Goal: Find specific page/section: Find specific page/section

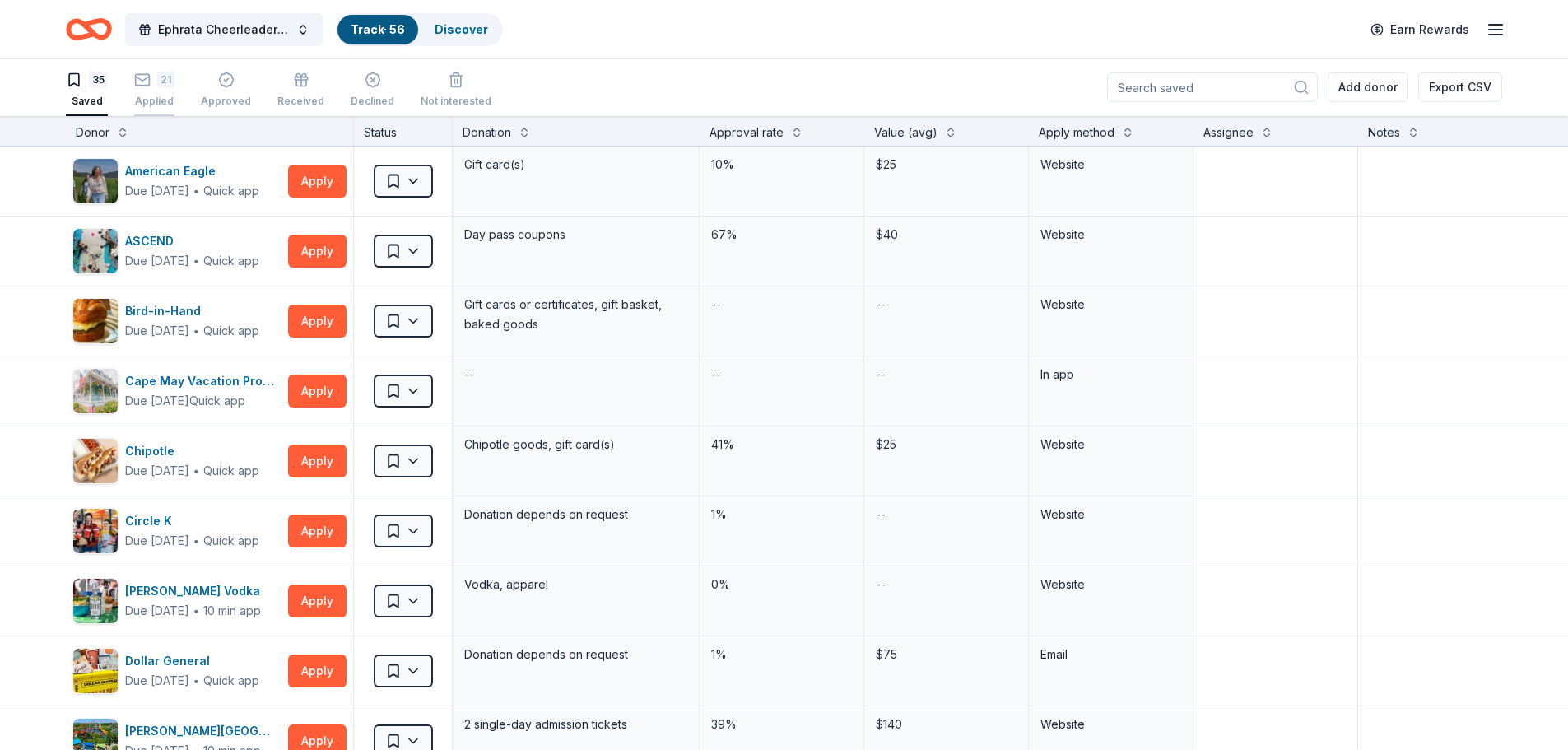
click at [169, 83] on div "21" at bounding box center [165, 79] width 17 height 17
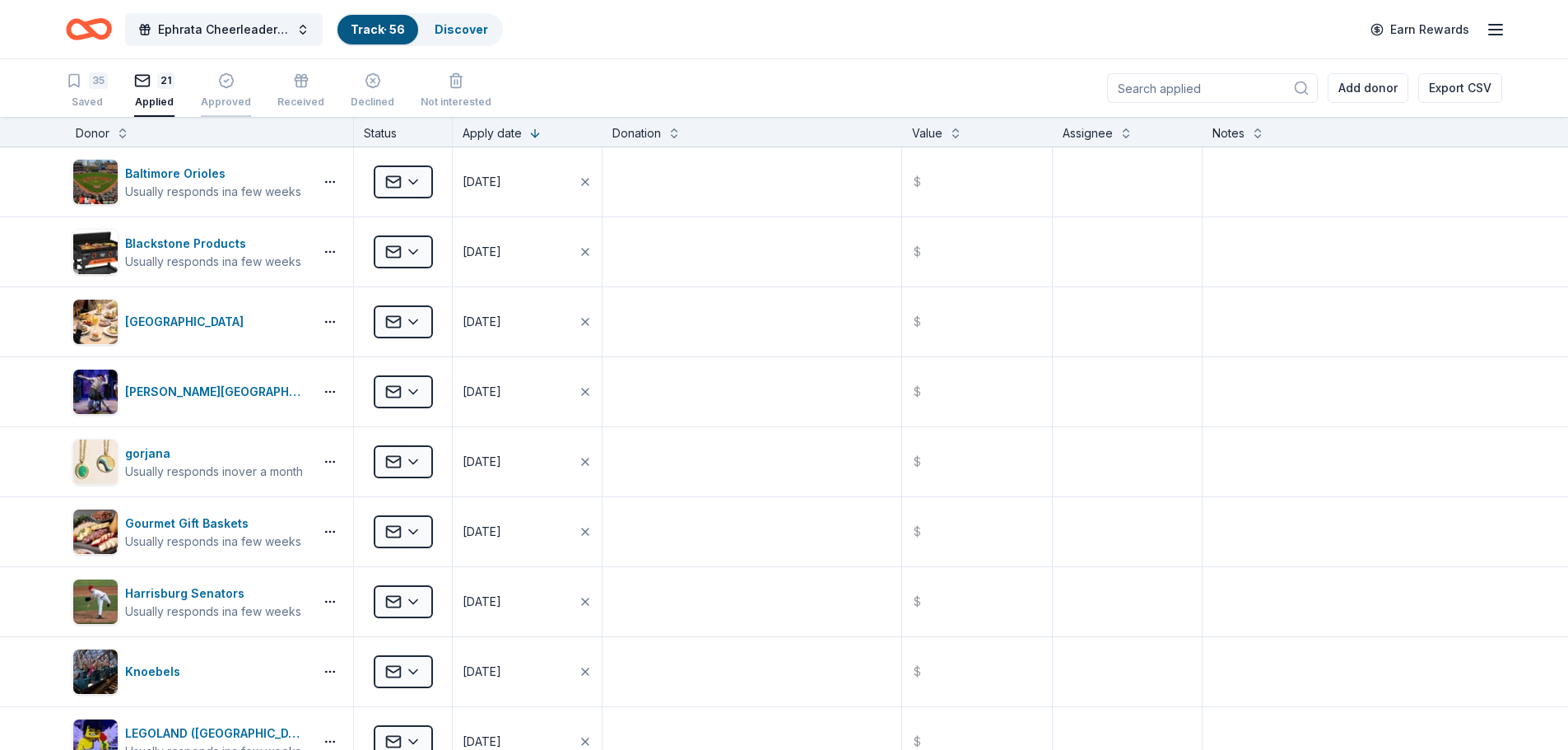
click at [225, 75] on icon "button" at bounding box center [226, 80] width 17 height 17
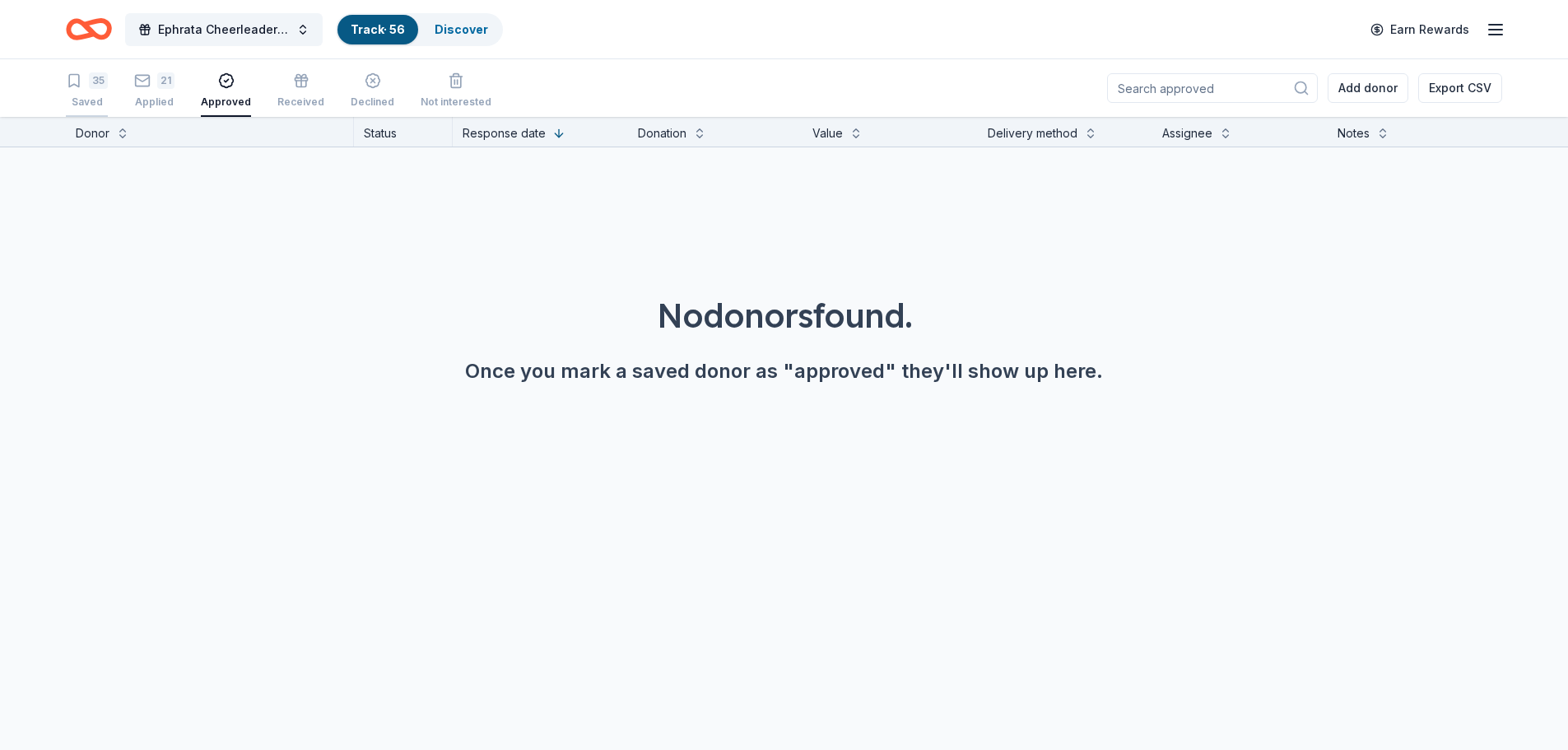
click at [88, 82] on div "35" at bounding box center [97, 80] width 19 height 17
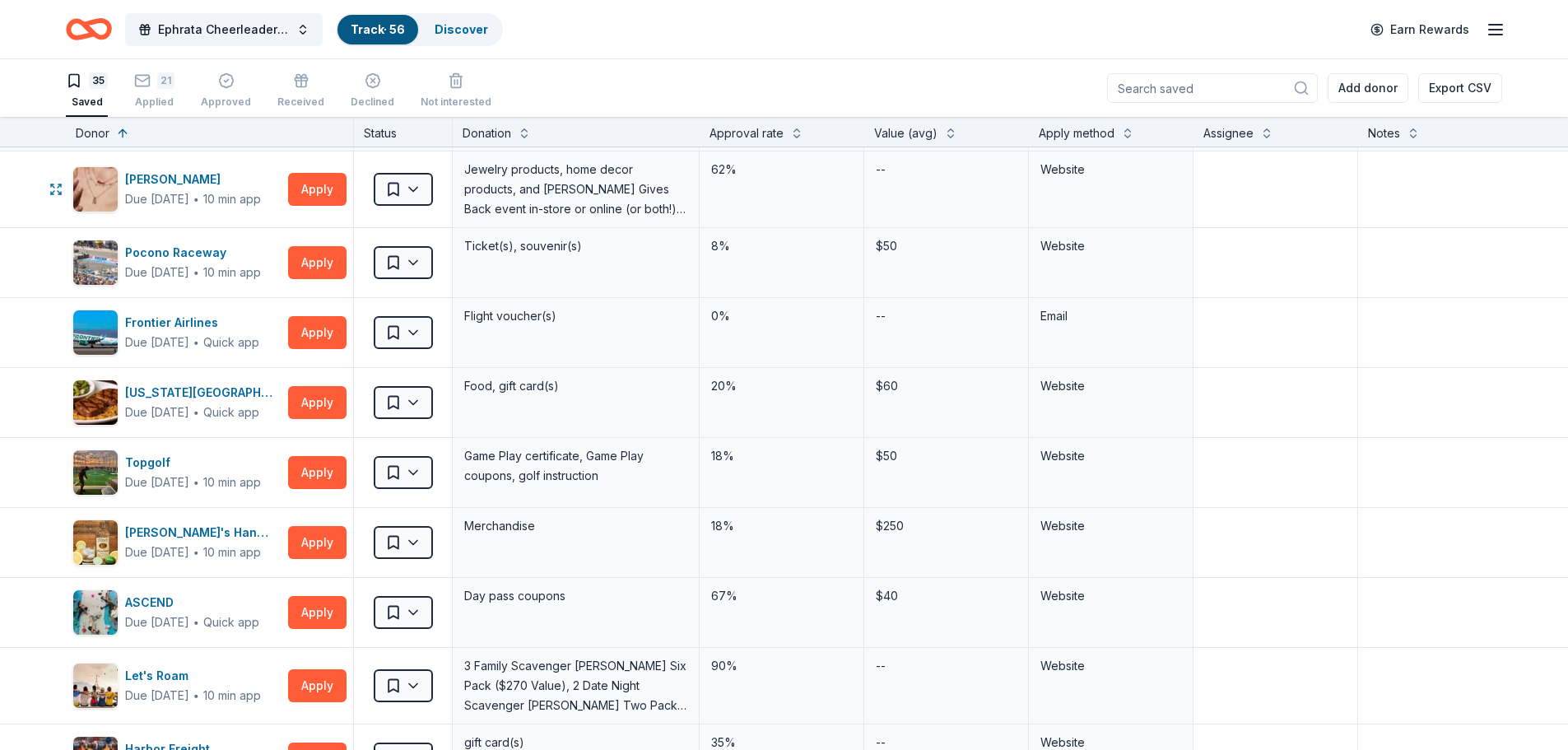
scroll to position [165, 0]
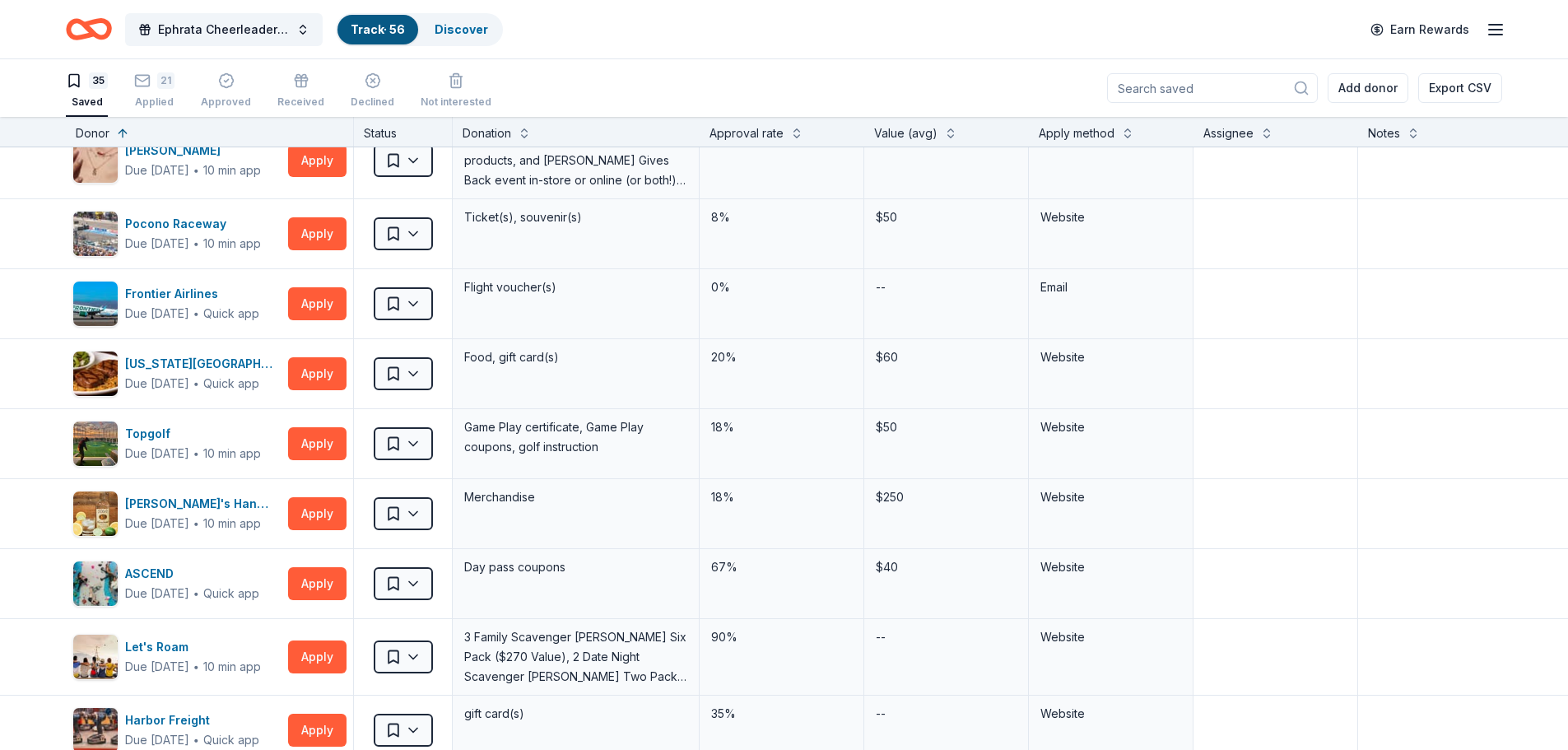
click at [365, 30] on link "Track · 56" at bounding box center [378, 29] width 55 height 14
click at [466, 22] on link "Discover" at bounding box center [461, 29] width 54 height 14
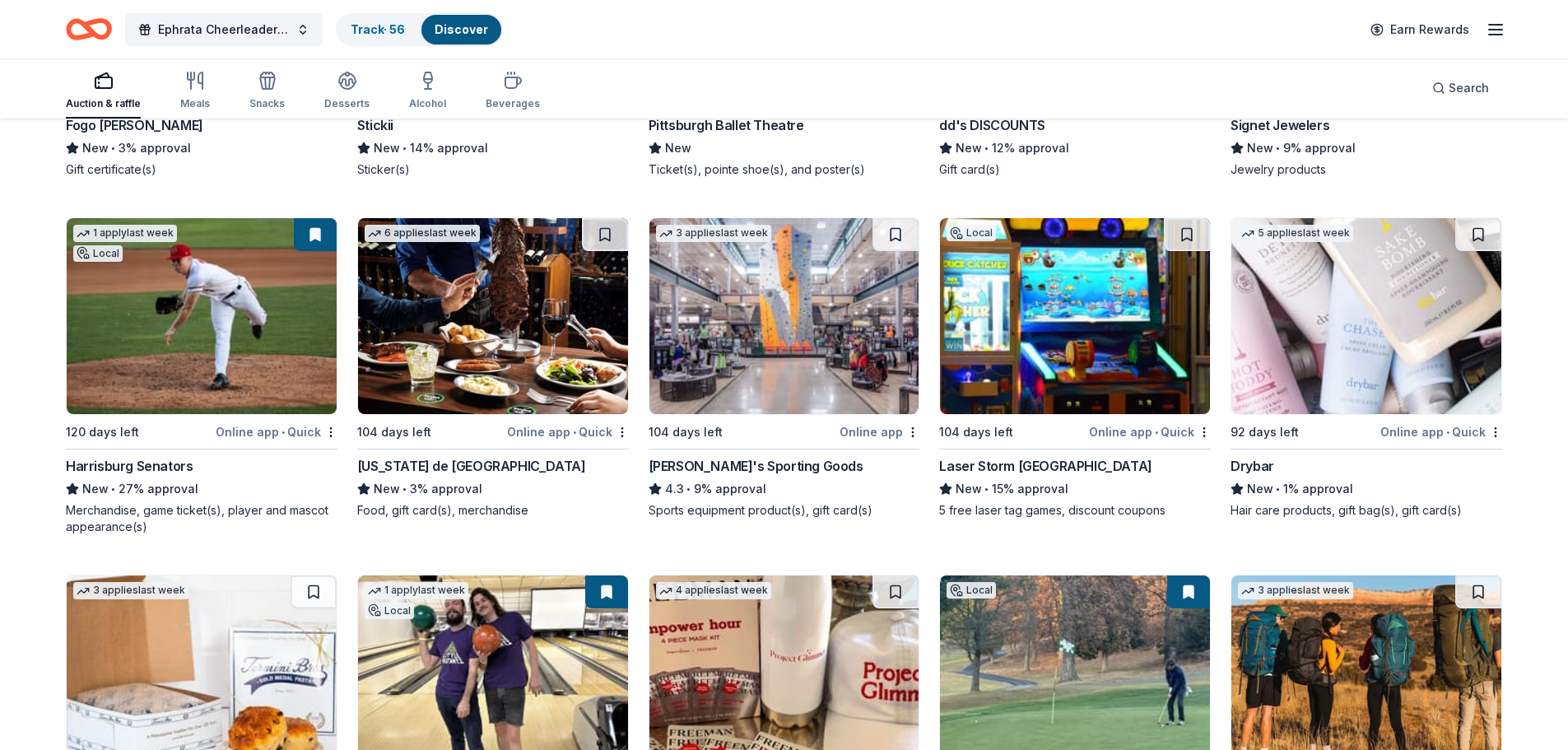
scroll to position [2057, 0]
